Goal: Task Accomplishment & Management: Manage account settings

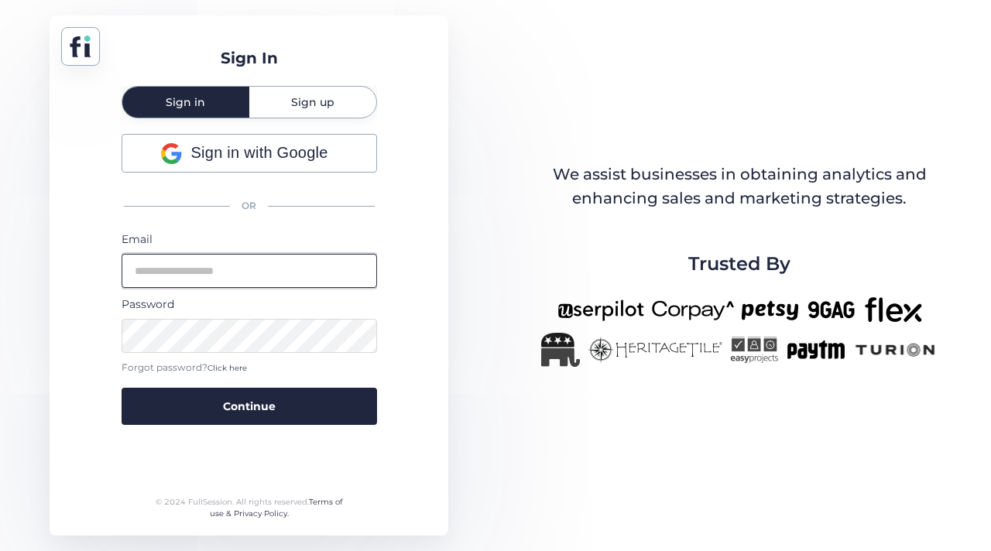
click at [216, 262] on input "email" at bounding box center [249, 271] width 255 height 34
paste input "**********"
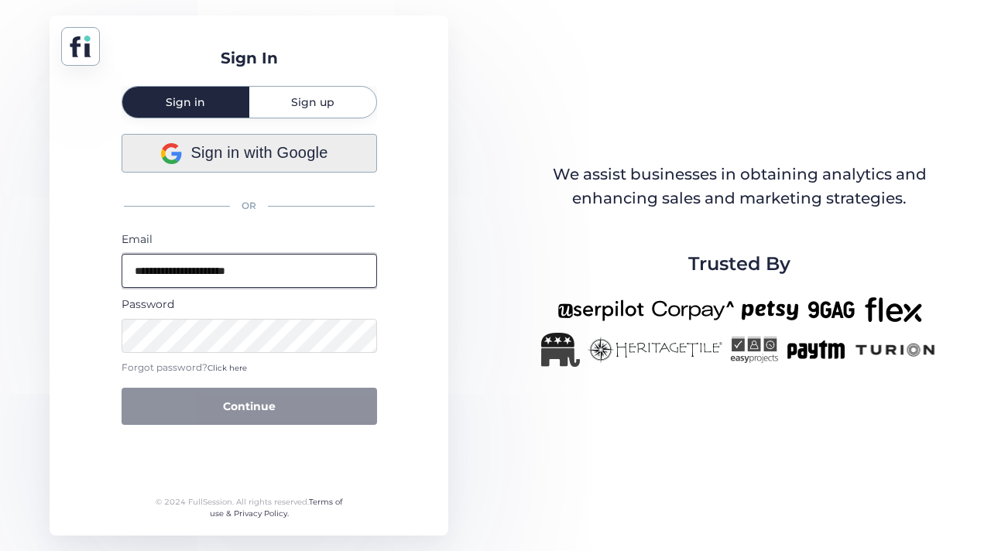
type input "**********"
click at [272, 144] on span "Sign in with Google" at bounding box center [259, 153] width 137 height 24
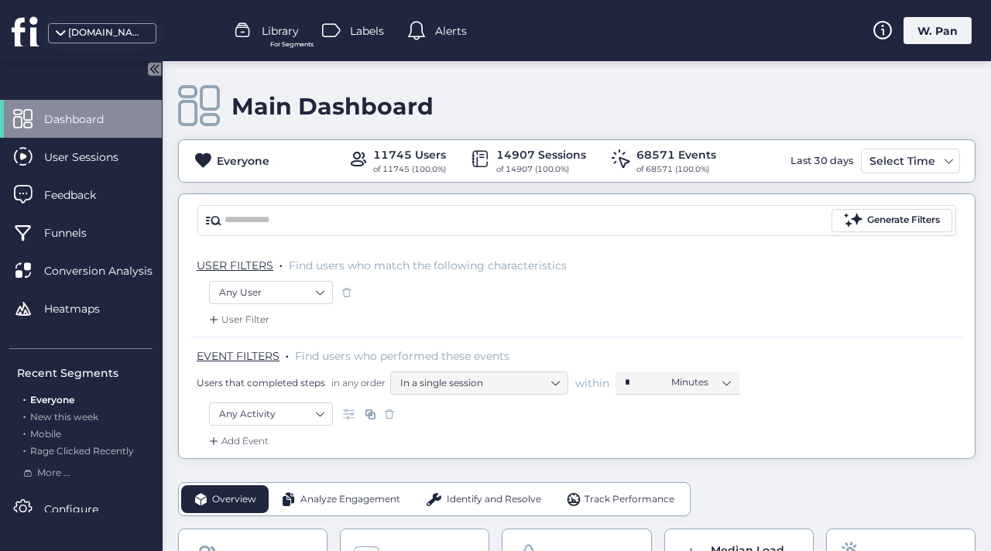
click at [951, 33] on div "W. Pan" at bounding box center [937, 30] width 68 height 27
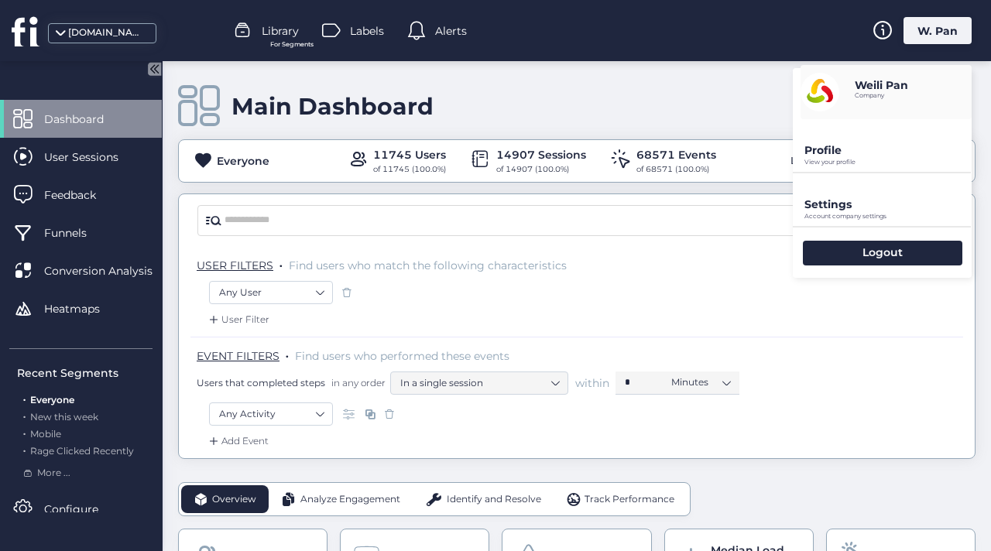
click at [867, 200] on p "Settings" at bounding box center [887, 204] width 167 height 14
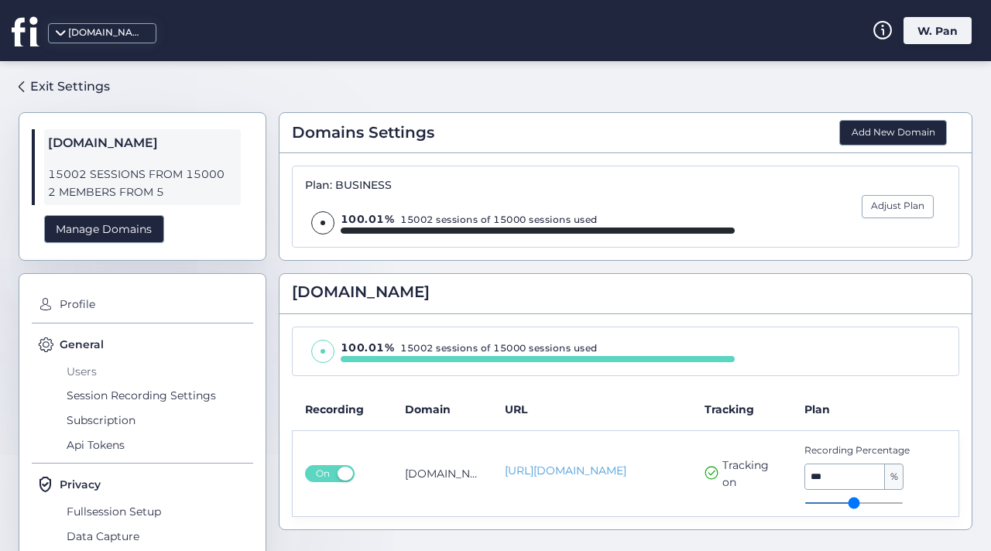
click at [105, 368] on span "Users" at bounding box center [158, 371] width 190 height 25
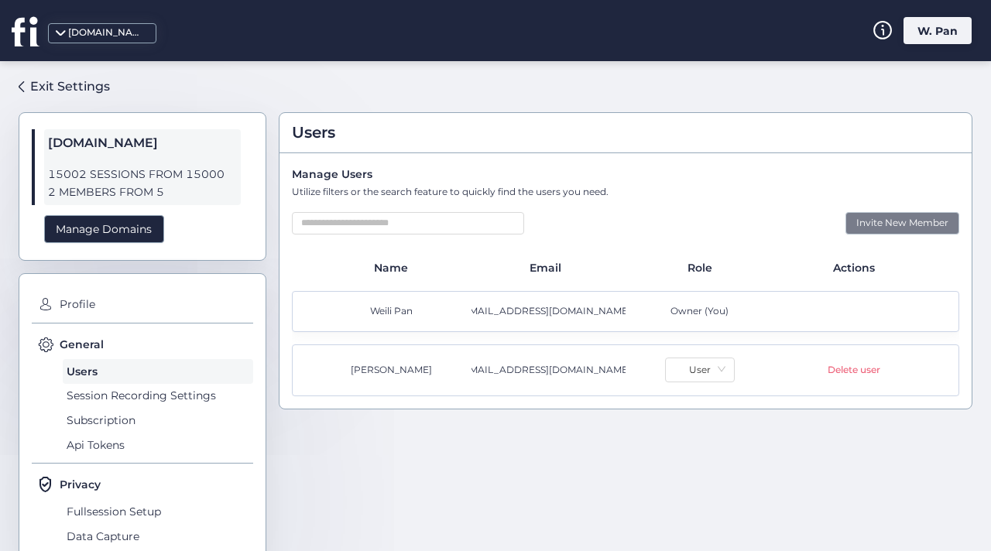
click at [885, 225] on div "Invite New Member" at bounding box center [902, 223] width 114 height 22
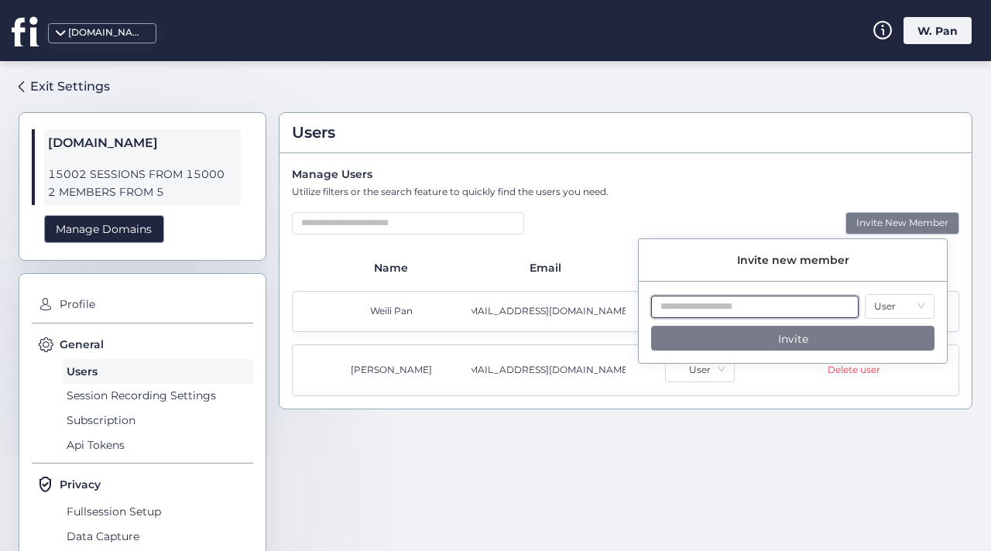
click at [774, 303] on input "text" at bounding box center [754, 307] width 207 height 22
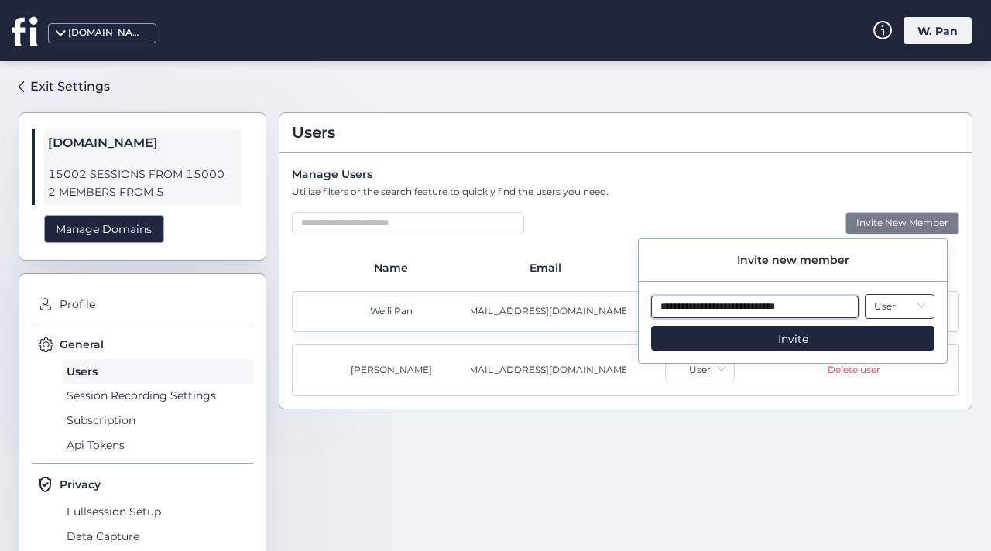
type input "**********"
click at [874, 300] on nz-select-item "User" at bounding box center [899, 306] width 51 height 23
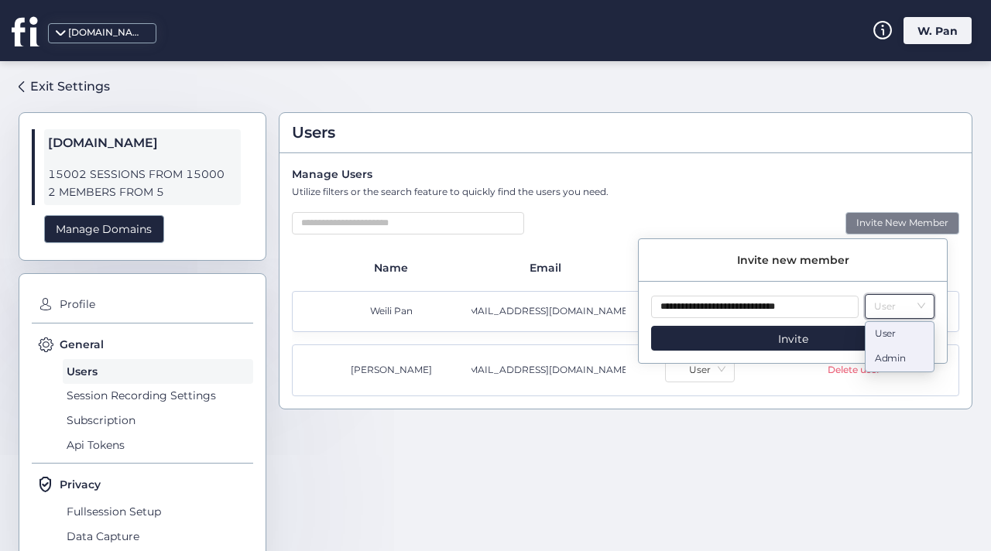
click at [886, 358] on div "Admin" at bounding box center [900, 359] width 50 height 15
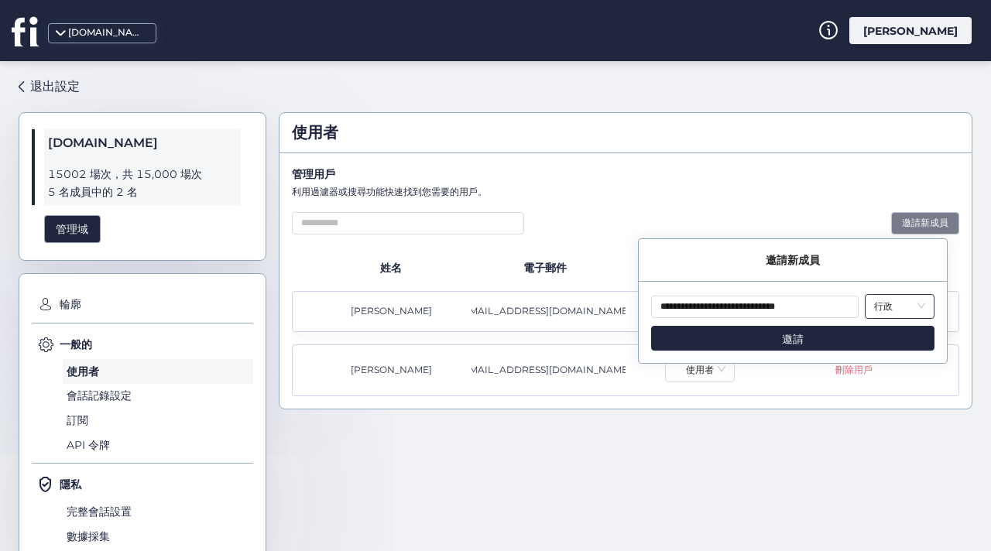
click at [913, 300] on nz-select-item "行政" at bounding box center [899, 306] width 51 height 23
click at [859, 267] on div "邀請新成員" at bounding box center [793, 260] width 308 height 43
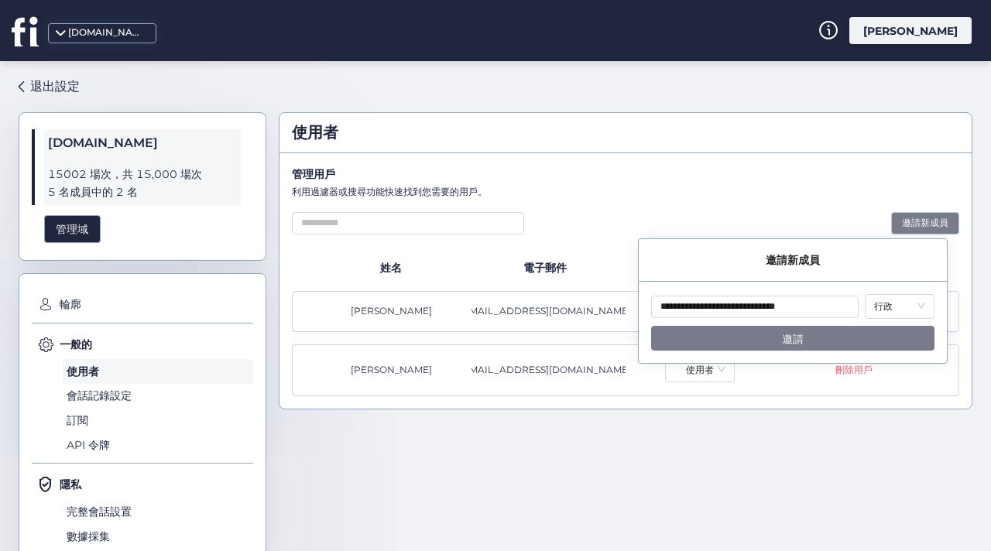
click at [816, 337] on button "邀請" at bounding box center [792, 338] width 283 height 25
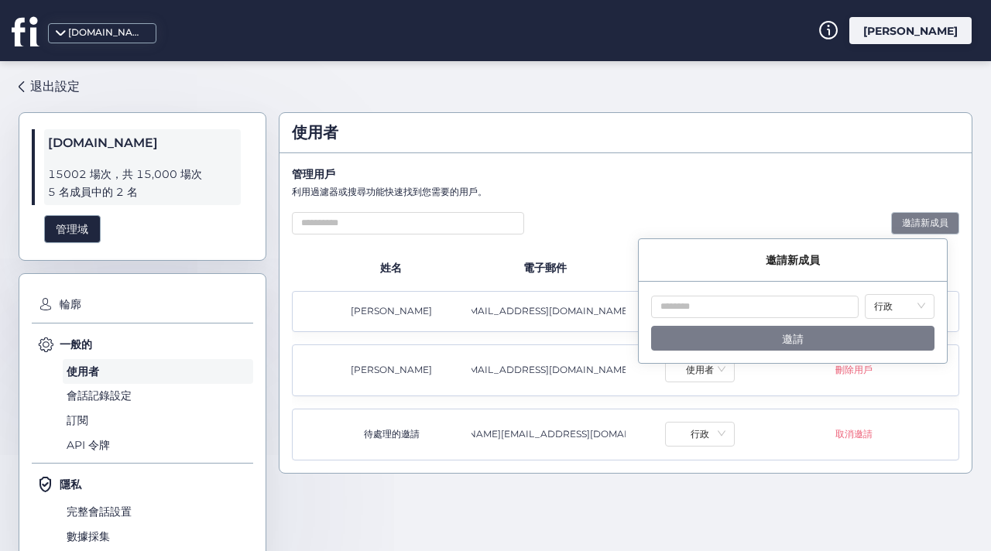
click at [769, 160] on div "管理用戶 利用過濾器或搜尋功能快速找到您需要的用戶。 邀請新成員 姓名 電子郵件 角色 行動 潘偉麗 admin@balanstart.com.tw 所有者（…" at bounding box center [625, 313] width 692 height 320
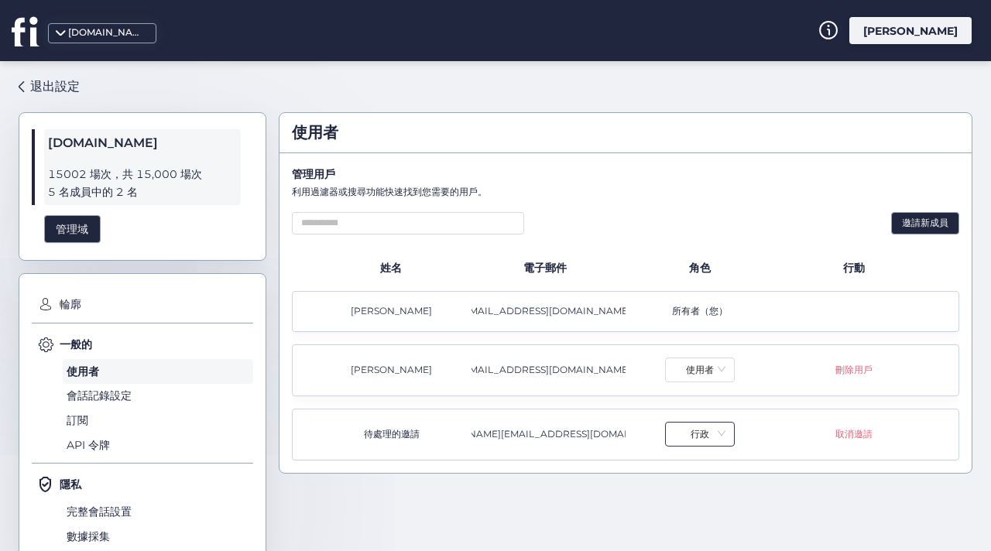
click at [698, 439] on nz-select-item "行政" at bounding box center [699, 434] width 51 height 23
click at [694, 456] on div "使用者" at bounding box center [692, 461] width 50 height 15
click at [836, 441] on div "待處理的邀請 michelle.fan@balanstart.com.tw 使用者 取消邀請" at bounding box center [625, 435] width 667 height 52
click at [841, 434] on font "取消邀請" at bounding box center [853, 434] width 37 height 12
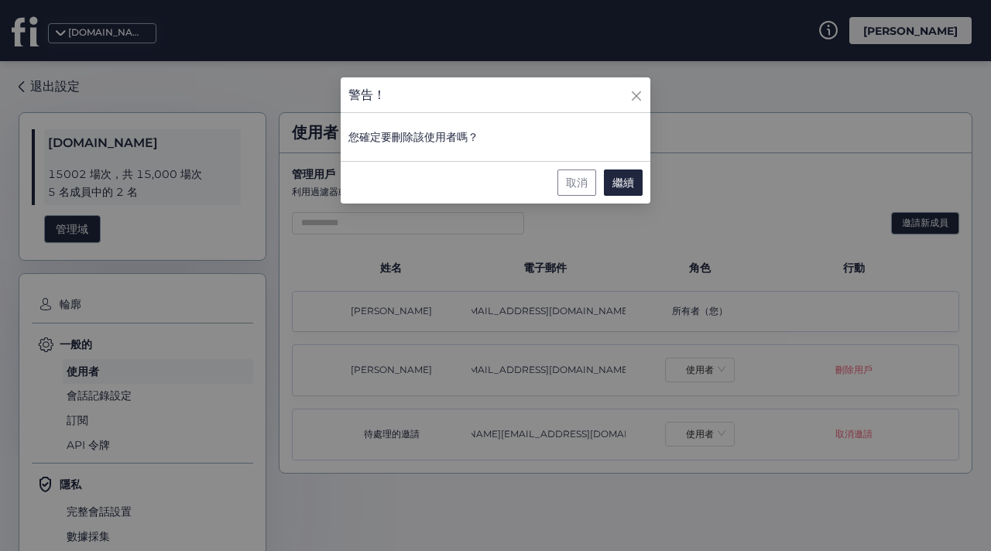
click at [572, 176] on font "取消" at bounding box center [577, 183] width 22 height 14
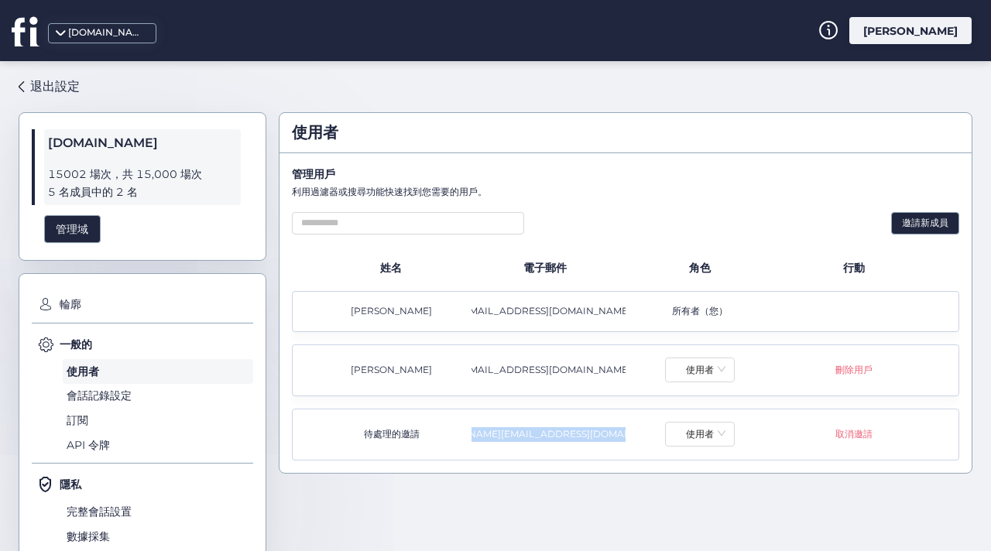
drag, startPoint x: 469, startPoint y: 434, endPoint x: 633, endPoint y: 431, distance: 164.1
click at [633, 431] on div "待處理的邀請 michelle.fan@balanstart.com.tw 使用者 取消邀請" at bounding box center [625, 435] width 667 height 52
copy font "michelle.fan@balanstart.com.tw"
click at [864, 430] on div "取消邀請" at bounding box center [857, 434] width 154 height 15
click at [858, 429] on font "取消邀請" at bounding box center [853, 434] width 37 height 12
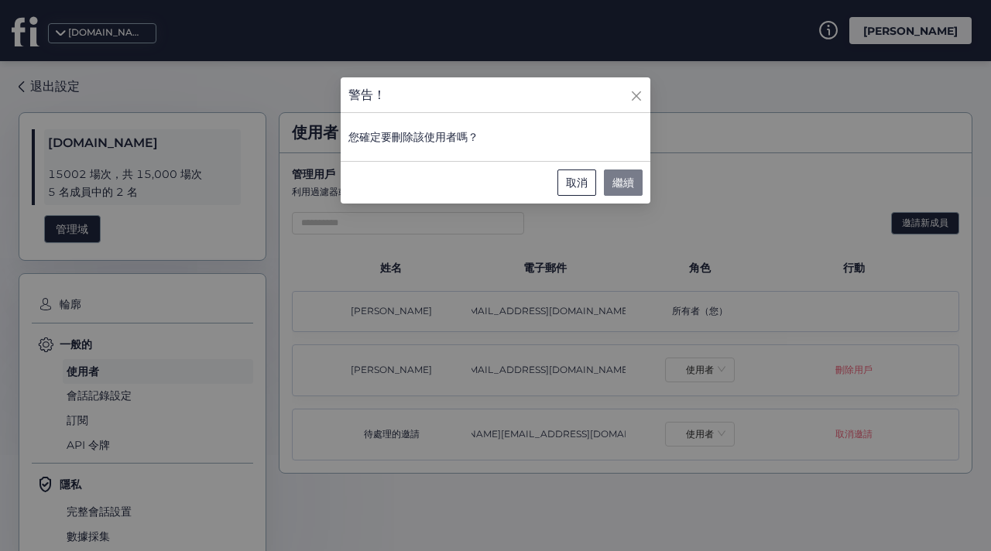
click at [632, 182] on font "繼續" at bounding box center [623, 183] width 22 height 14
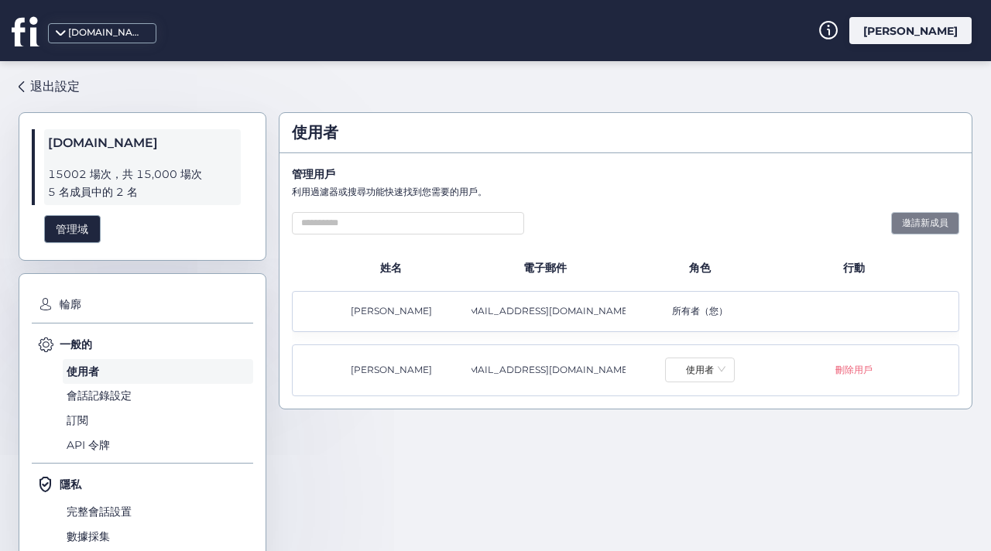
click at [927, 226] on font "邀請新成員" at bounding box center [925, 223] width 46 height 12
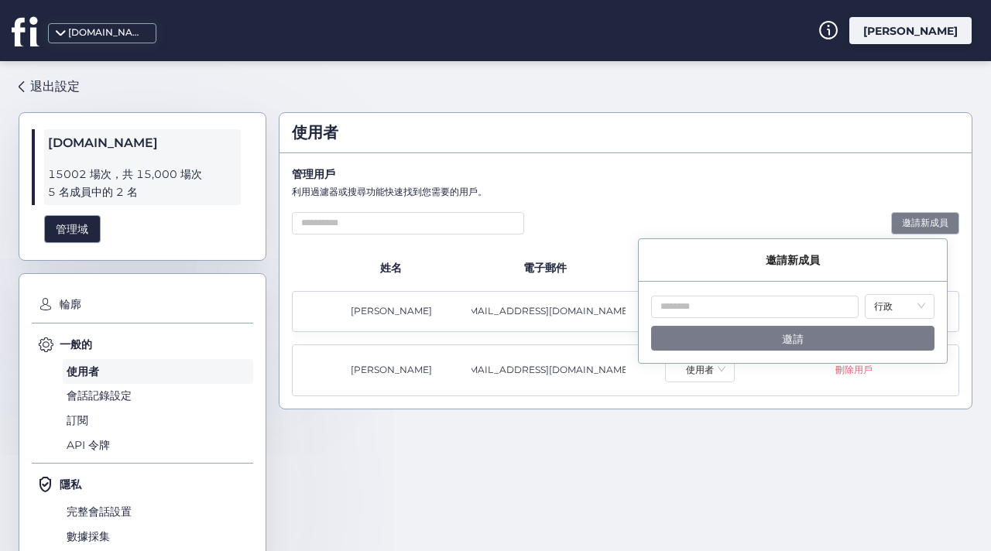
click at [728, 320] on div "行政 邀請" at bounding box center [793, 328] width 308 height 69
click at [732, 304] on input "text" at bounding box center [754, 307] width 207 height 22
paste input "**********"
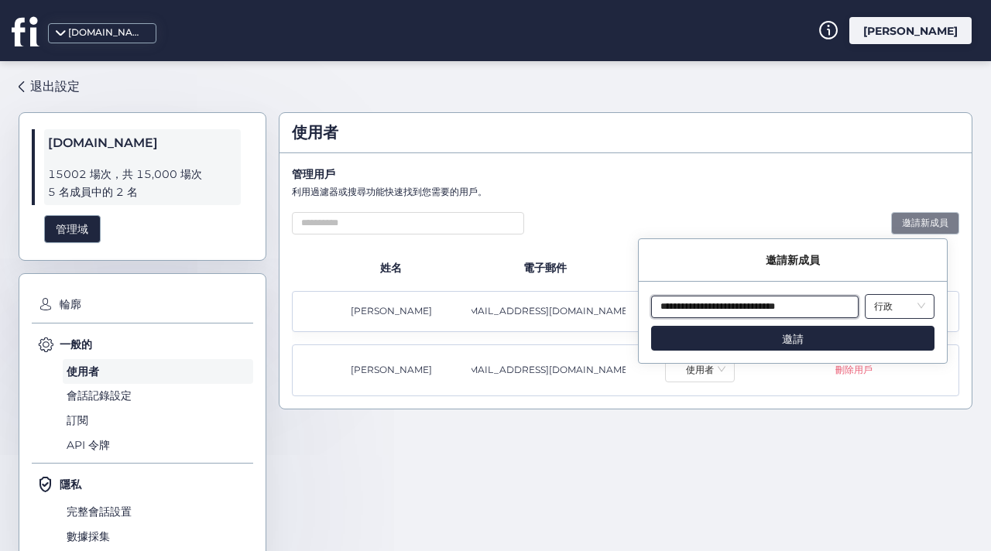
type input "**********"
click at [889, 295] on nz-select-item "行政" at bounding box center [899, 306] width 51 height 23
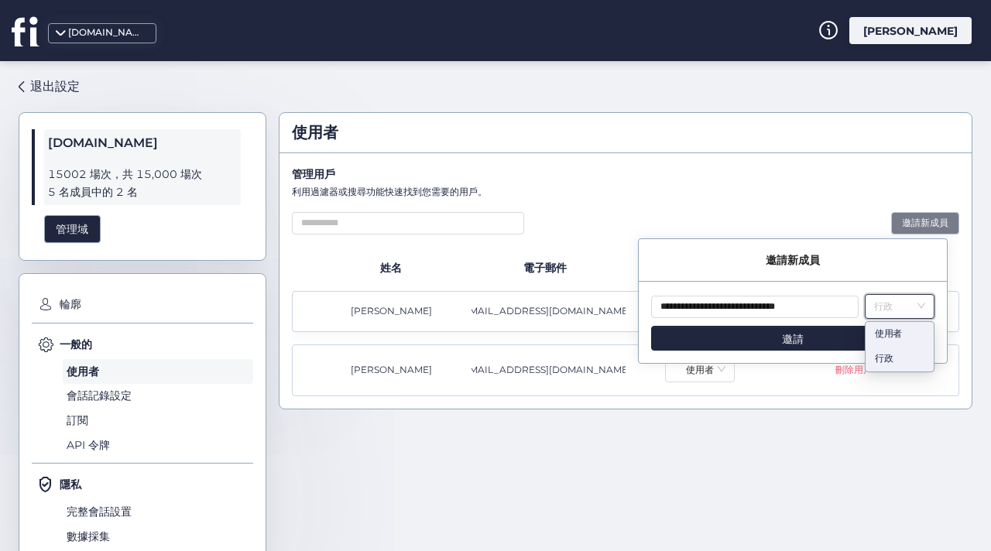
click at [893, 332] on font "使用者" at bounding box center [888, 333] width 27 height 12
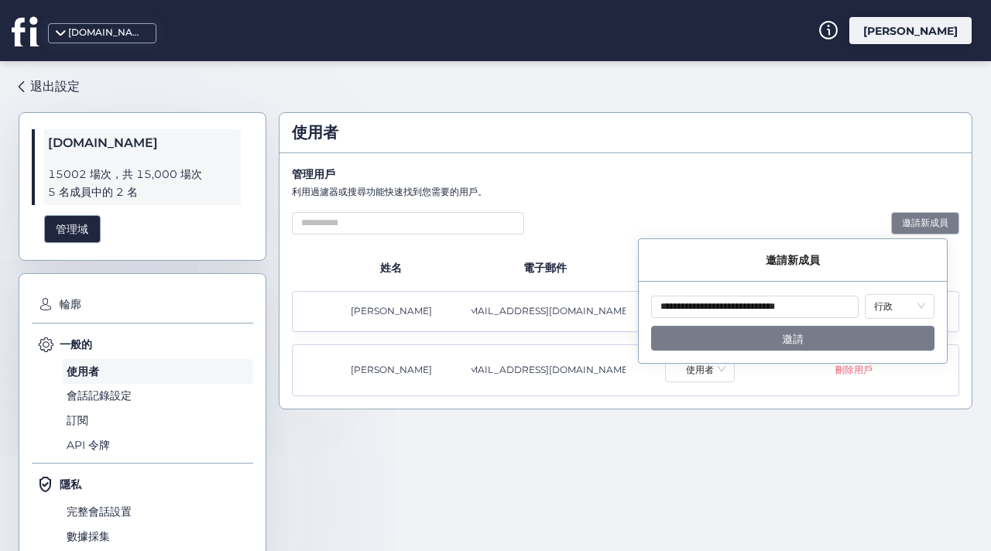
click at [822, 338] on button "邀請" at bounding box center [792, 338] width 283 height 25
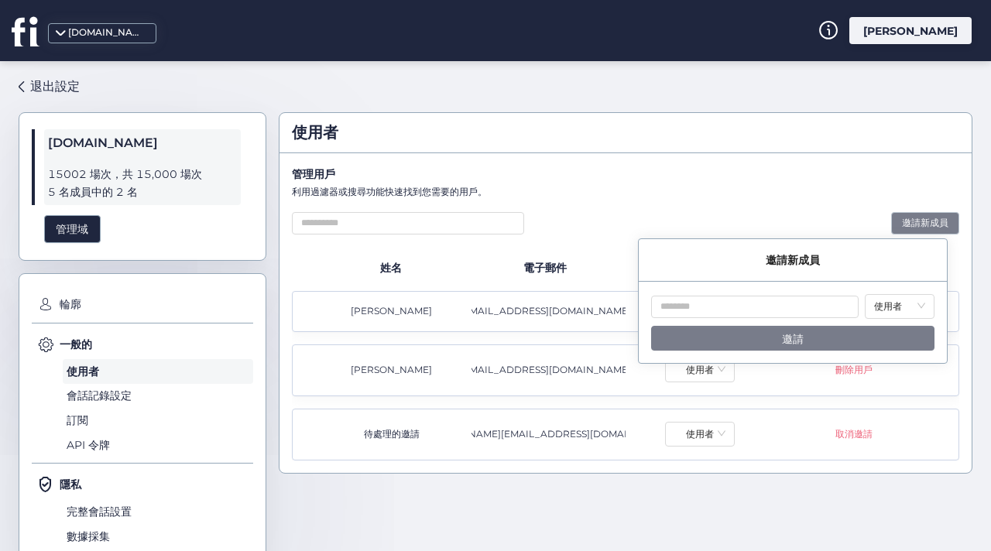
click at [691, 473] on div "使用者 管理用戶 利用過濾器或搜尋功能快速找到您需要的用戶。 邀請新成員 姓名 電子郵件 角色 行動 潘偉麗 admin@balanstart.com.tw …" at bounding box center [626, 299] width 694 height 374
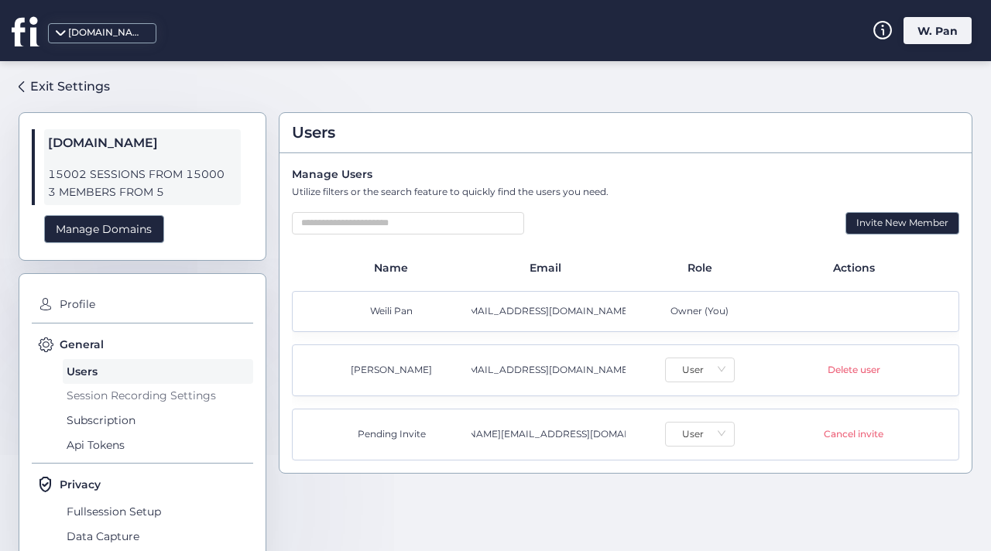
click at [164, 392] on span "Session Recording Settings" at bounding box center [158, 396] width 190 height 25
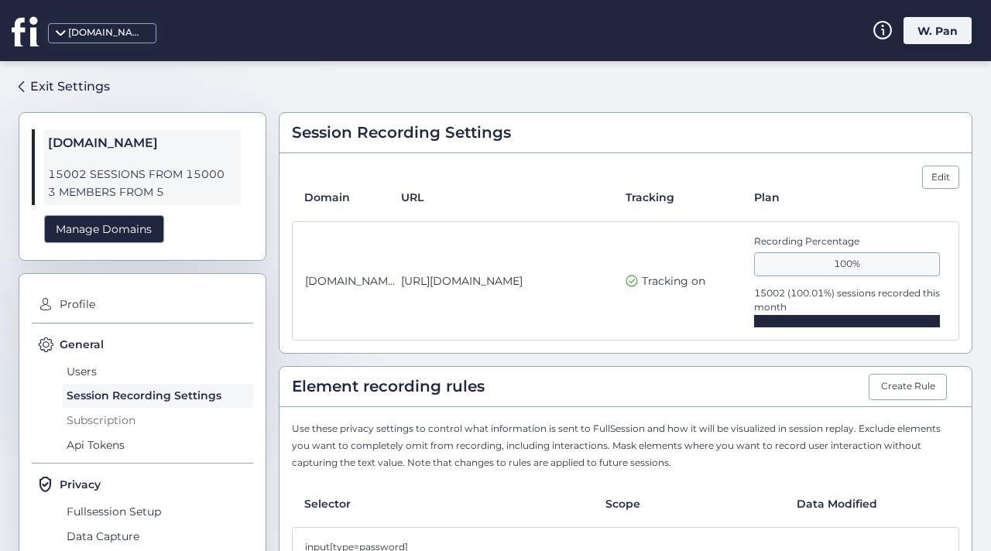
click at [131, 413] on span "Subscription" at bounding box center [158, 420] width 190 height 25
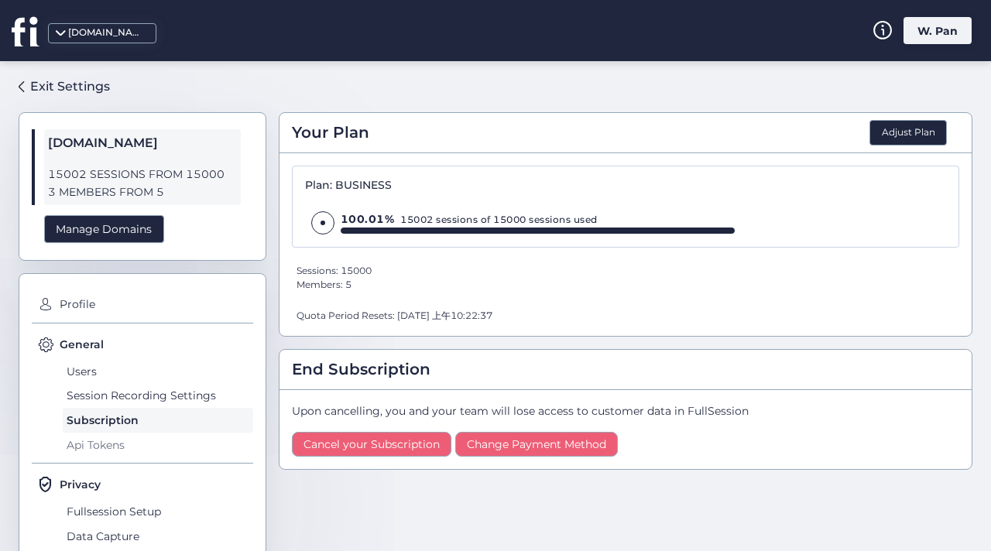
click at [126, 436] on span "Api Tokens" at bounding box center [158, 445] width 190 height 25
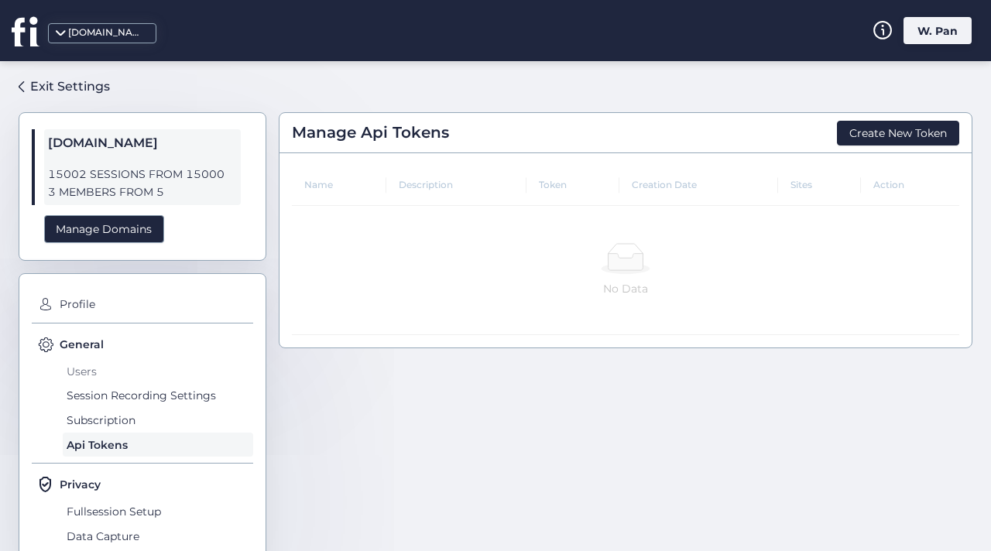
click at [79, 369] on span "Users" at bounding box center [158, 371] width 190 height 25
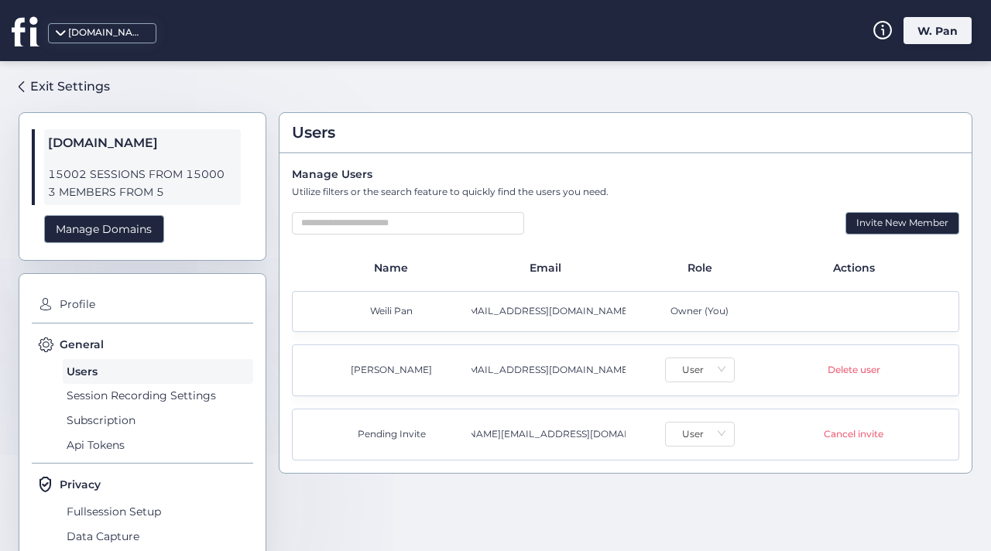
drag, startPoint x: 286, startPoint y: 192, endPoint x: 704, endPoint y: 195, distance: 418.8
click at [704, 195] on div "Manage Users Utilize filters or the search feature to quickly find the users yo…" at bounding box center [625, 313] width 692 height 320
click at [260, 440] on div "Profile General Users Session Recording Settings Subscription Api Tokens Privac…" at bounding box center [143, 451] width 248 height 356
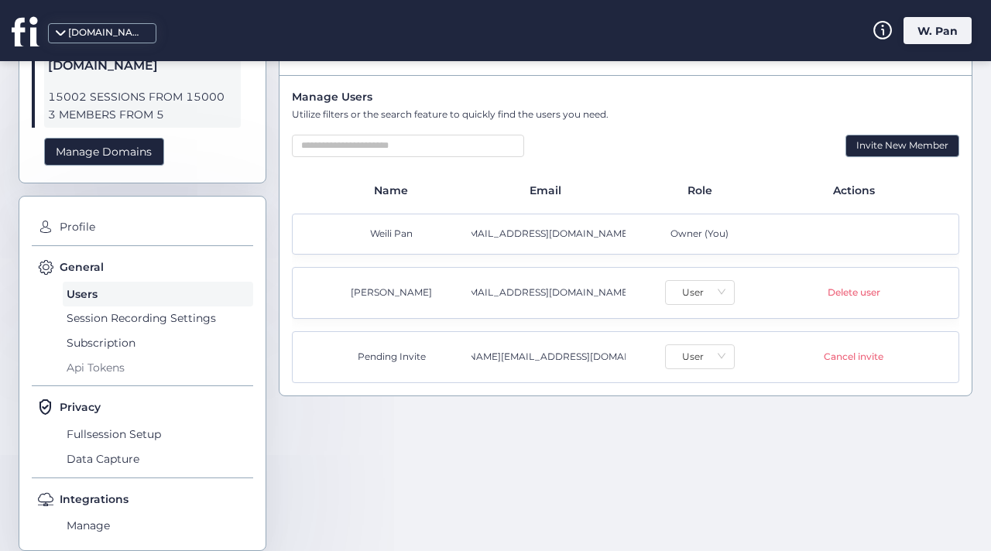
scroll to position [99, 0]
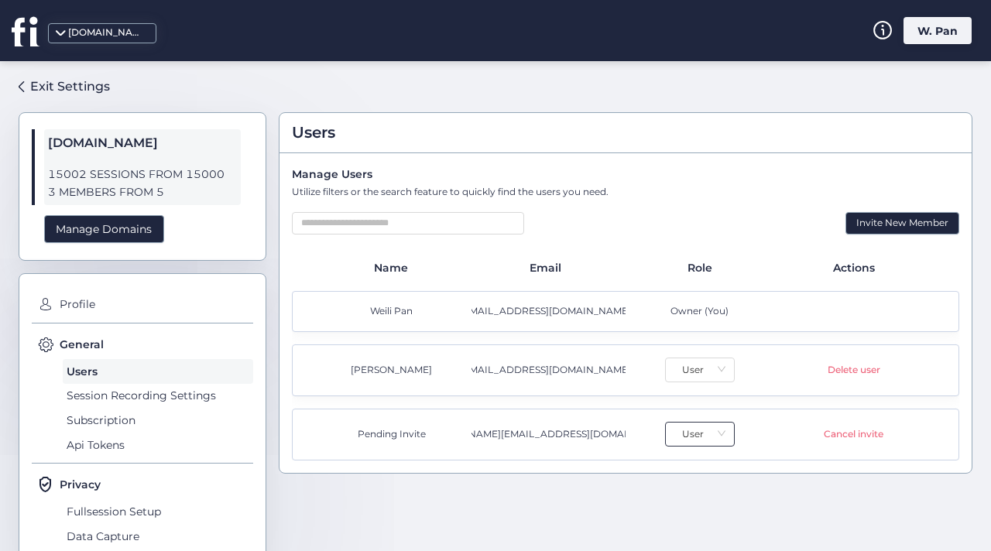
click at [691, 433] on nz-select-item "User" at bounding box center [699, 434] width 51 height 23
click at [689, 479] on div "Admin" at bounding box center [692, 485] width 50 height 15
click at [517, 443] on div "Pending Invite michelle.fan@balanstart.com.tw Admin Cancel invite" at bounding box center [625, 435] width 667 height 52
click at [869, 436] on div "Cancel invite" at bounding box center [854, 434] width 60 height 15
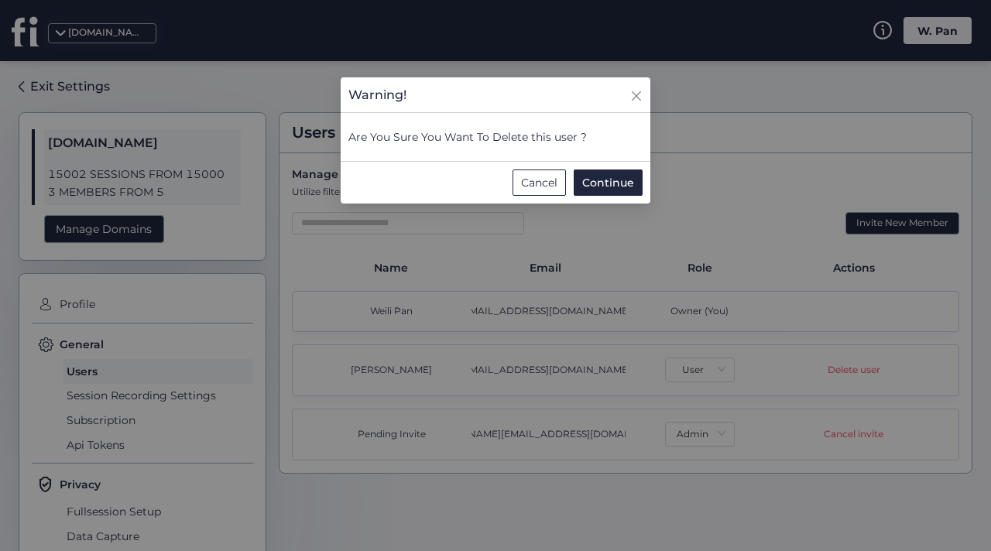
click at [615, 165] on div "Warning! Are You Sure You Want To Delete this user ? Cancel Continue" at bounding box center [496, 140] width 310 height 126
click at [615, 173] on button "Continue" at bounding box center [608, 183] width 69 height 26
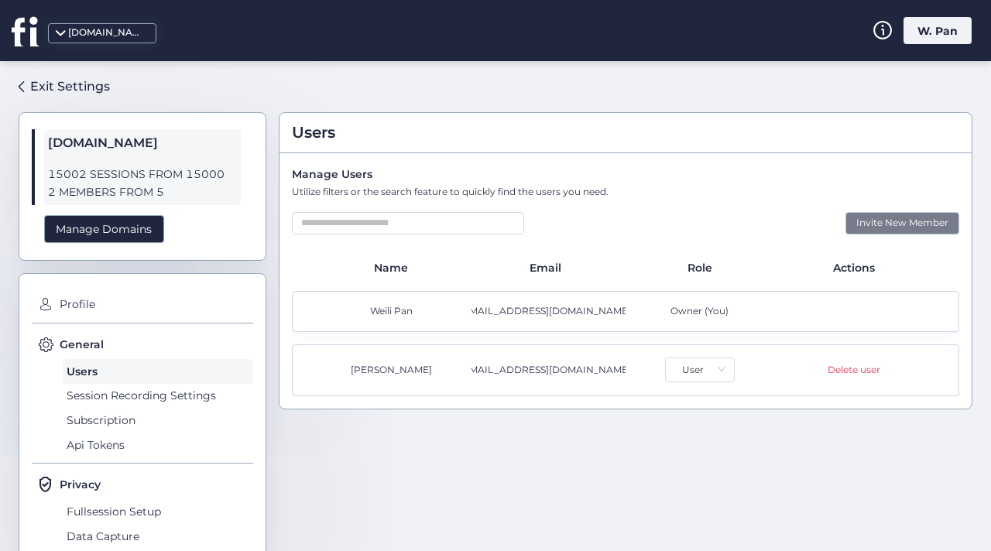
click at [860, 224] on div "Invite New Member" at bounding box center [902, 223] width 114 height 22
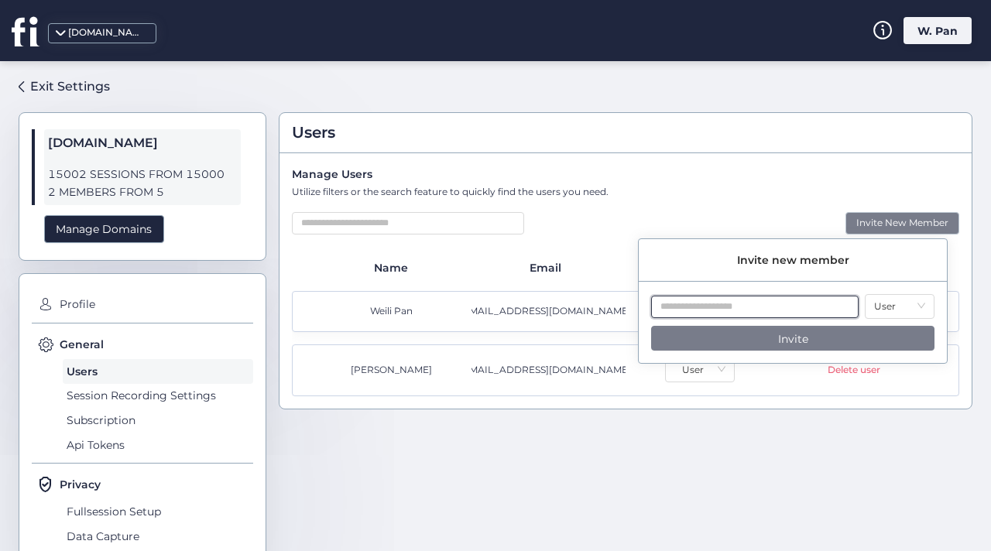
click at [746, 310] on input "text" at bounding box center [754, 307] width 207 height 22
click at [686, 294] on div "User" at bounding box center [792, 307] width 283 height 26
click at [689, 312] on input "text" at bounding box center [754, 307] width 207 height 22
paste input "**********"
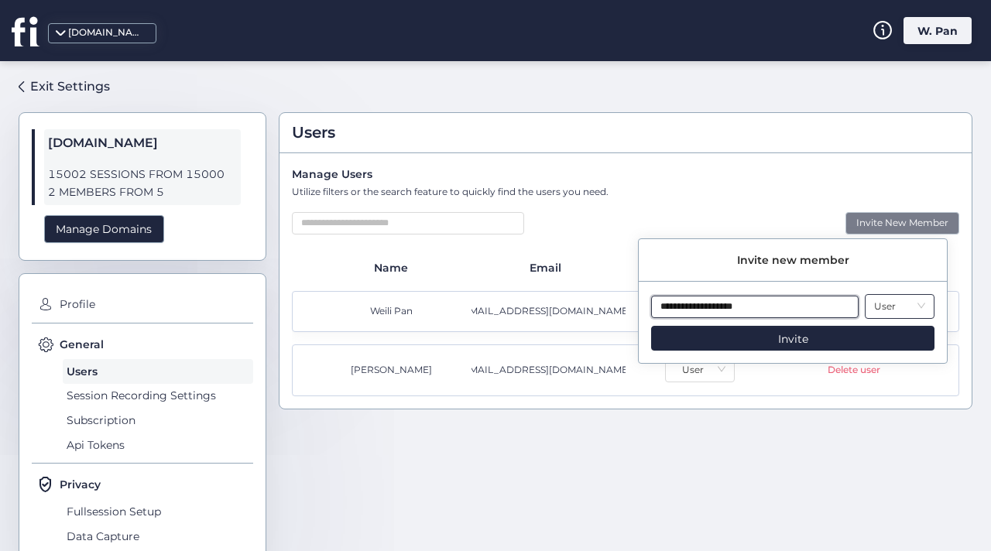
type input "**********"
click at [898, 307] on nz-select-item "User" at bounding box center [899, 306] width 51 height 23
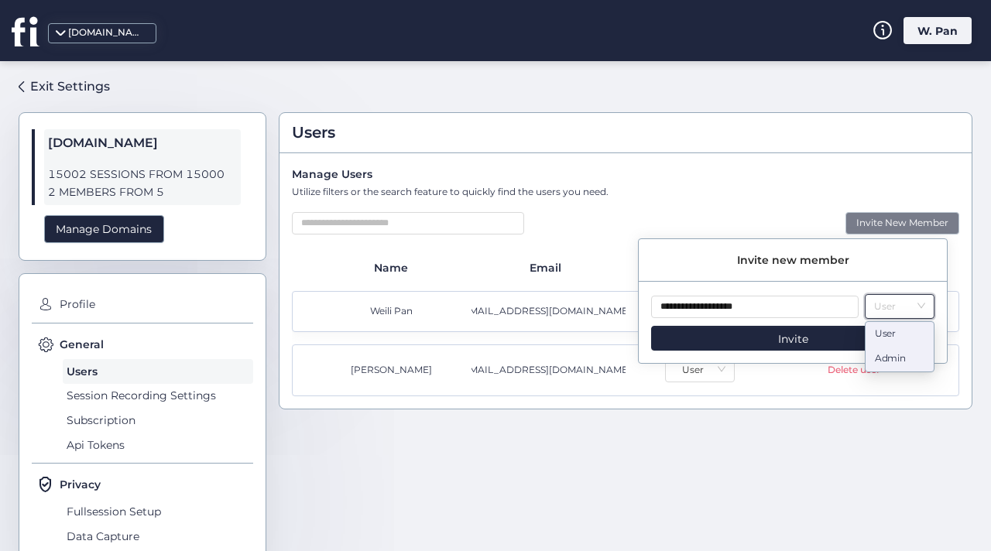
click at [892, 352] on div "Admin" at bounding box center [900, 359] width 50 height 15
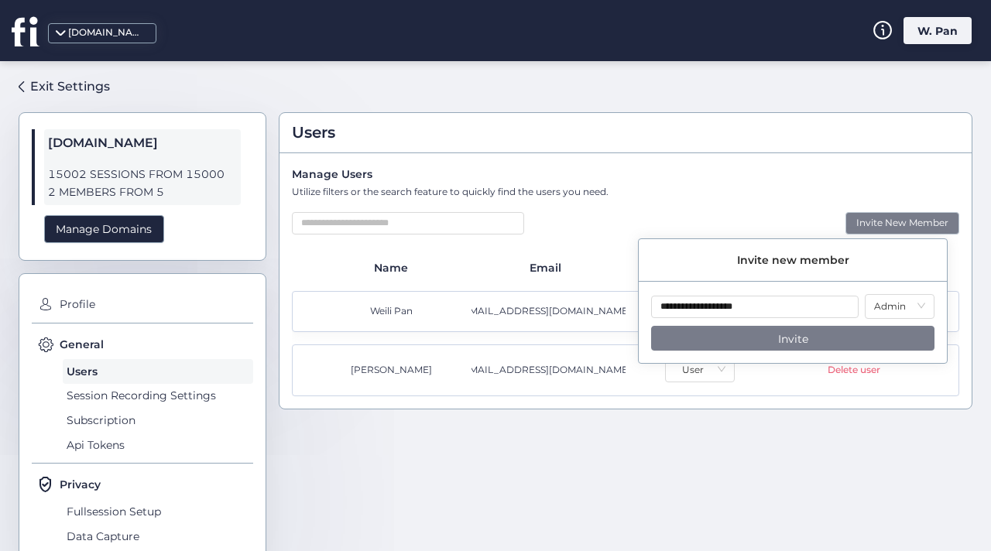
click at [819, 339] on button "Invite" at bounding box center [792, 338] width 283 height 25
